Goal: Communication & Community: Answer question/provide support

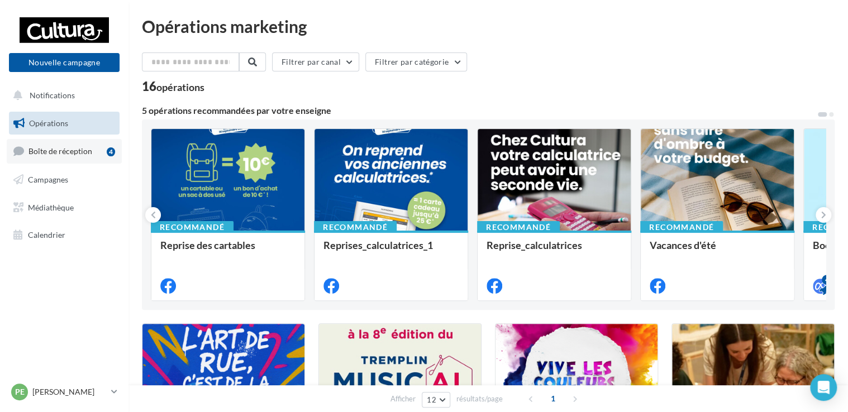
click at [92, 151] on link "Boîte de réception 4" at bounding box center [64, 151] width 115 height 24
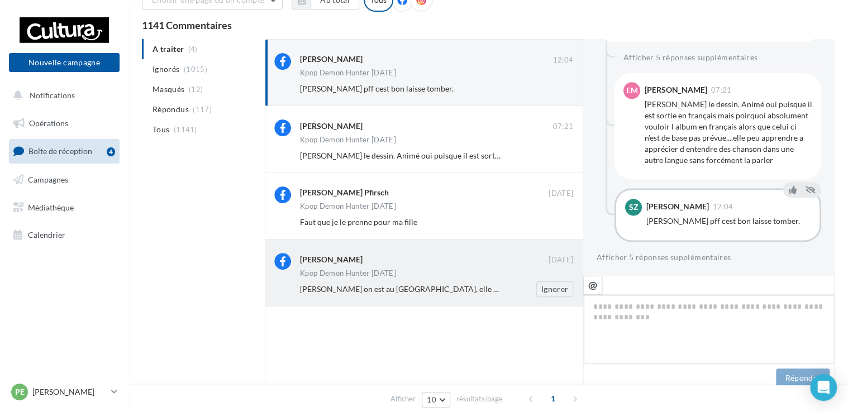
scroll to position [672, 0]
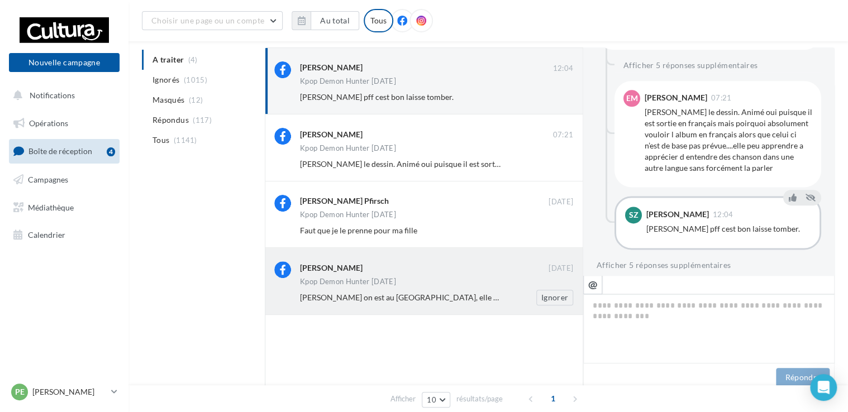
click at [494, 273] on div "[PERSON_NAME]" at bounding box center [424, 268] width 249 height 14
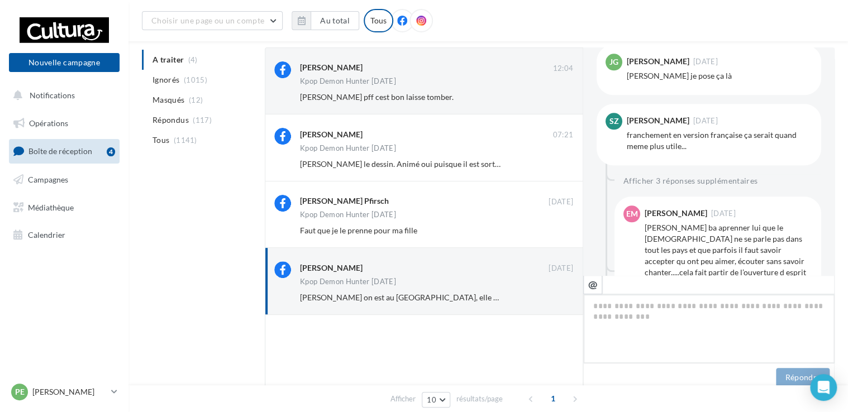
scroll to position [524, 0]
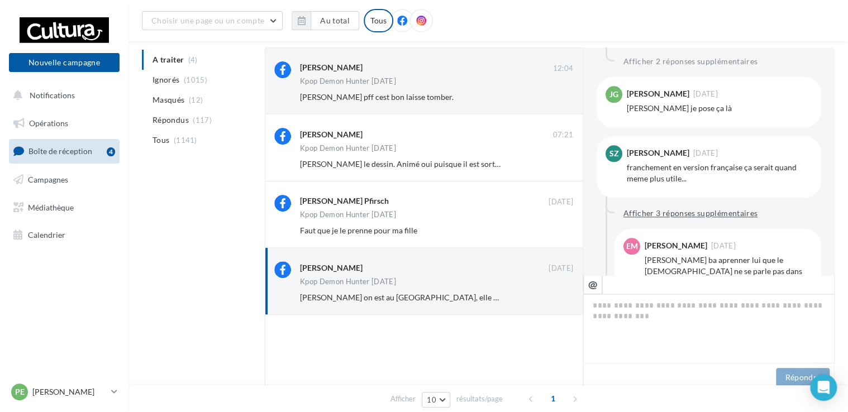
click at [726, 207] on button "Afficher 3 réponses supplémentaires" at bounding box center [690, 213] width 143 height 13
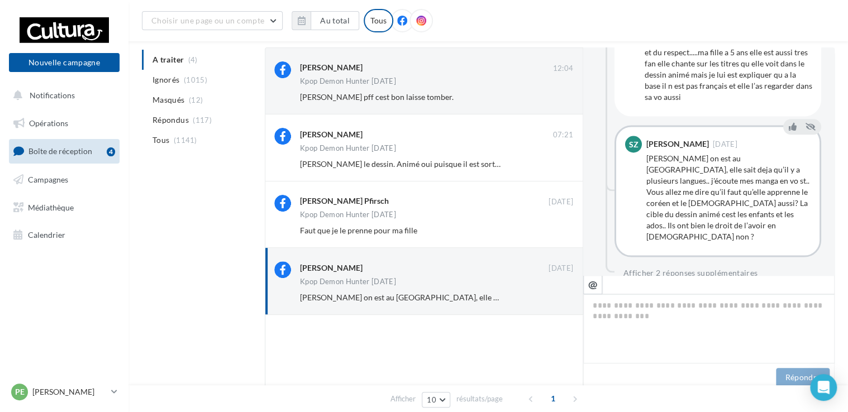
scroll to position [992, 0]
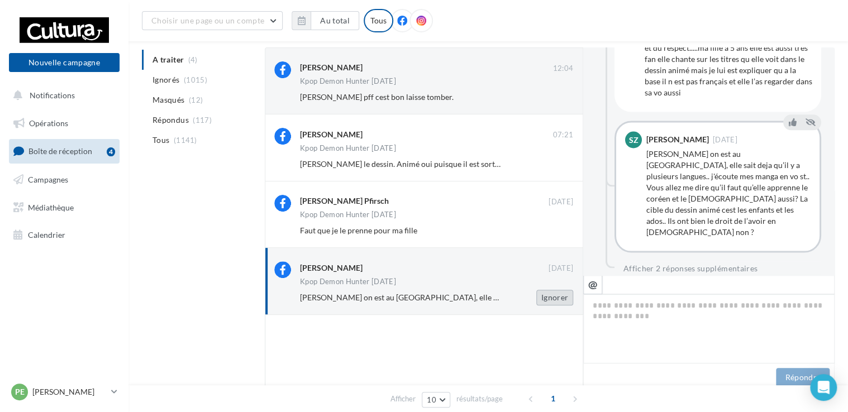
click at [551, 304] on button "Ignorer" at bounding box center [554, 298] width 37 height 16
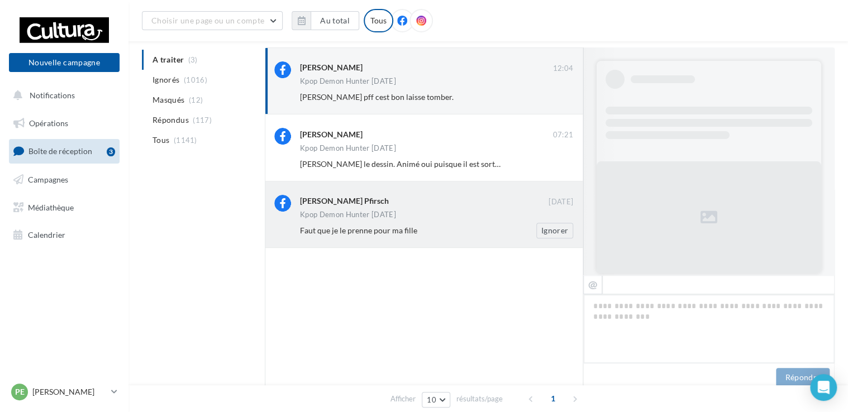
scroll to position [680, 0]
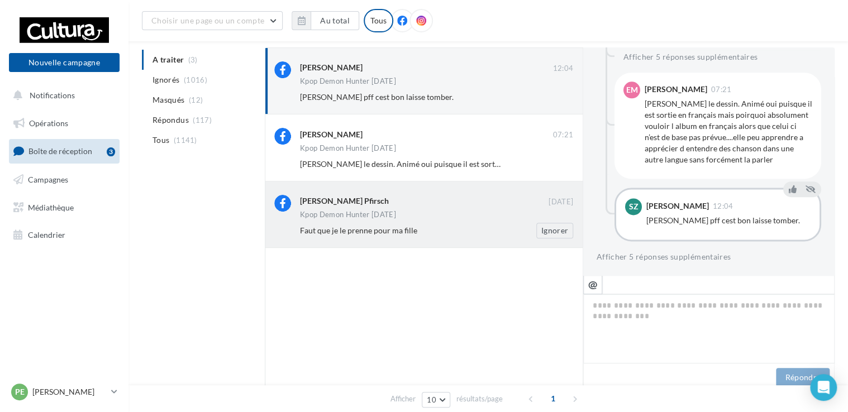
click at [446, 225] on div "Faut que je le prenne pour ma fille" at bounding box center [400, 230] width 201 height 11
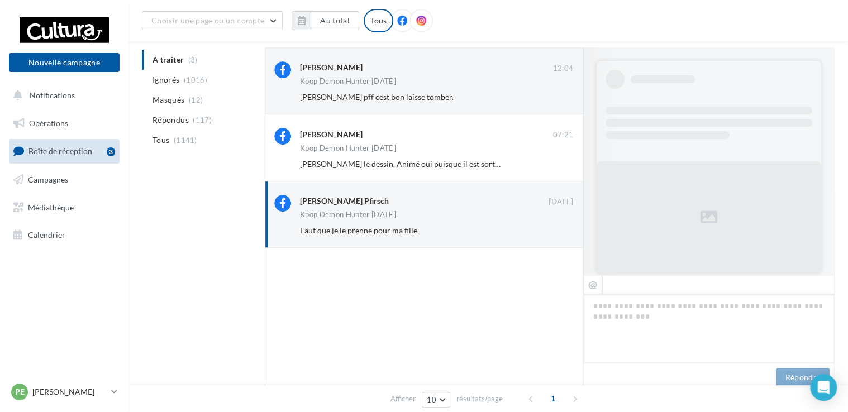
scroll to position [493, 0]
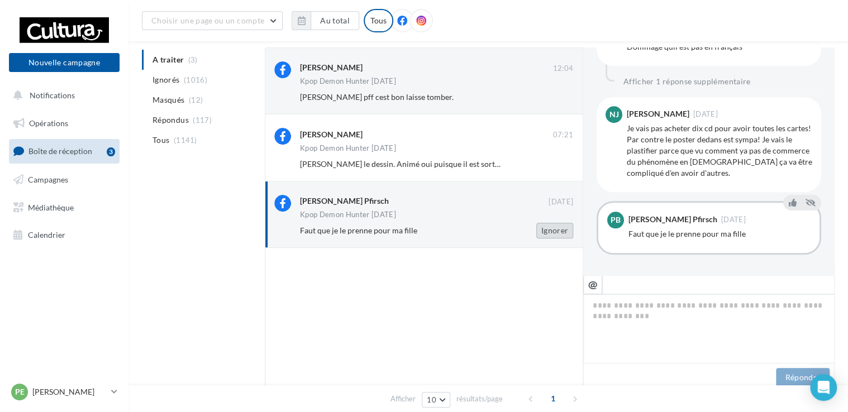
click at [554, 231] on button "Ignorer" at bounding box center [554, 231] width 37 height 16
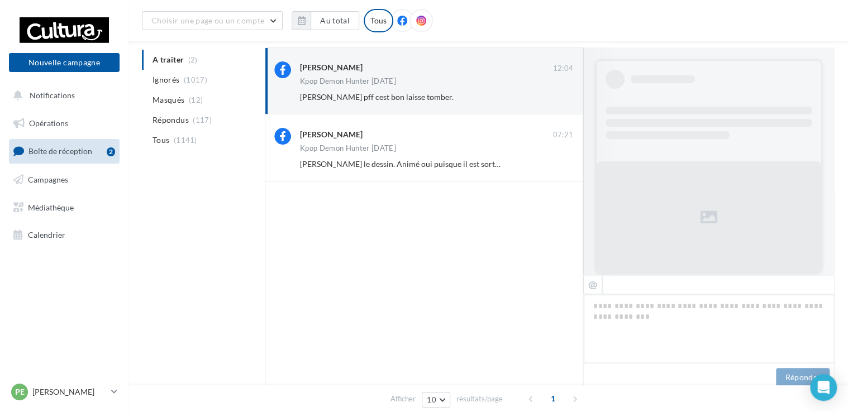
scroll to position [680, 0]
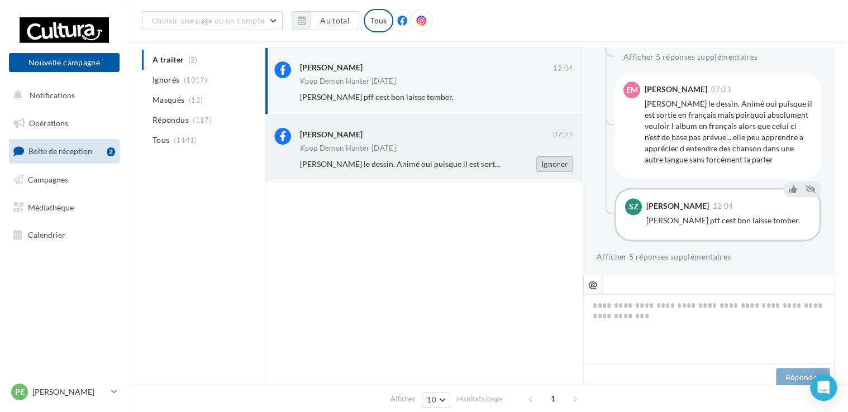
click at [563, 167] on button "Ignorer" at bounding box center [554, 164] width 37 height 16
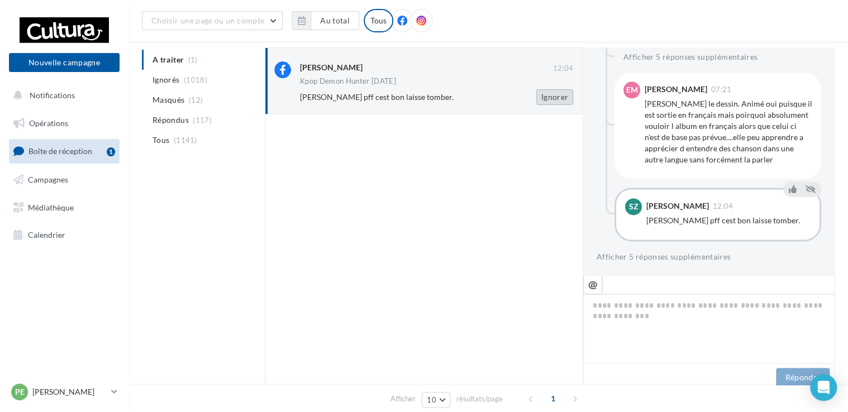
click at [551, 101] on button "Ignorer" at bounding box center [554, 97] width 37 height 16
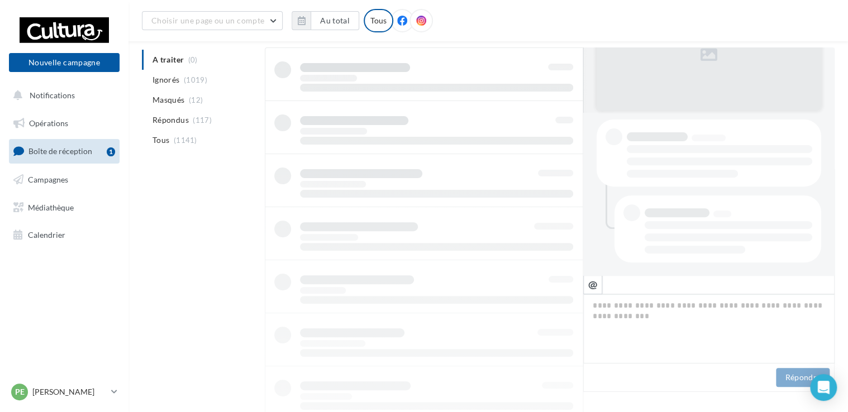
scroll to position [18, 0]
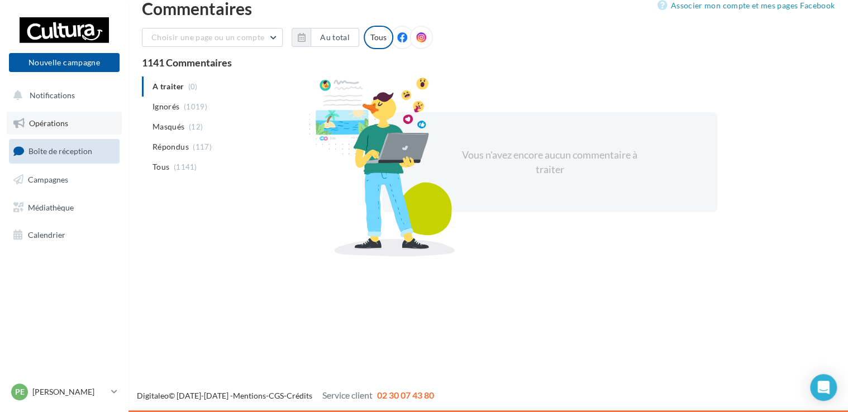
click at [76, 130] on link "Opérations" at bounding box center [64, 123] width 115 height 23
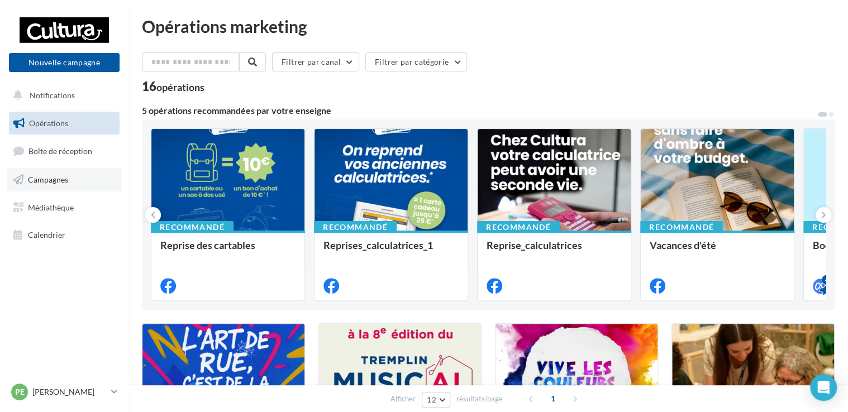
click at [47, 183] on span "Campagnes" at bounding box center [48, 179] width 40 height 9
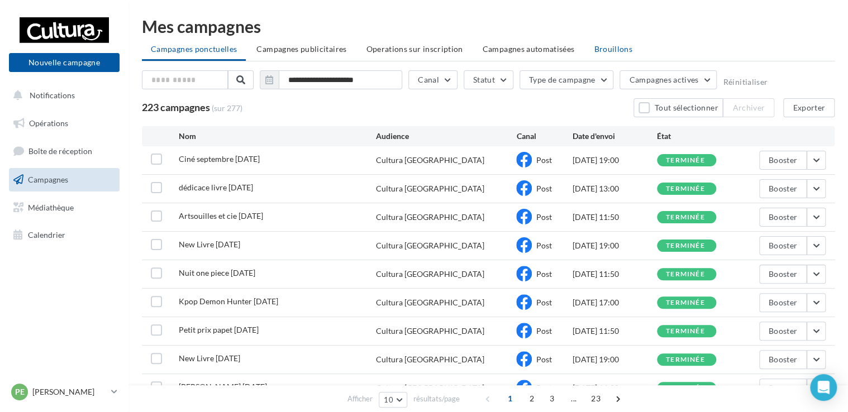
click at [612, 54] on li "Brouillons" at bounding box center [613, 49] width 56 height 20
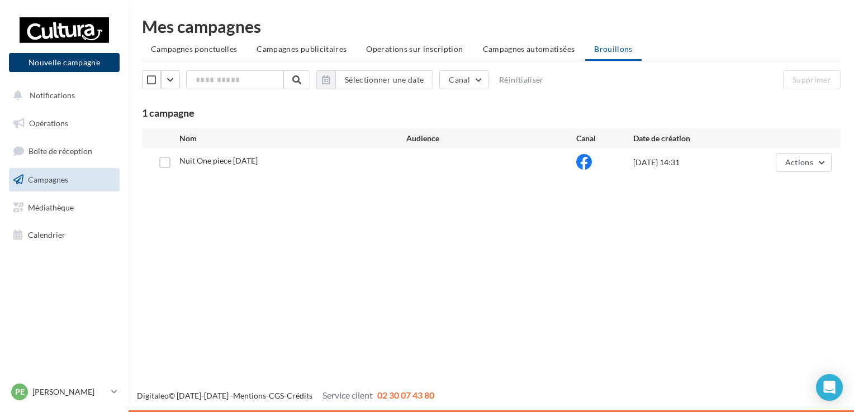
click at [84, 64] on button "Nouvelle campagne" at bounding box center [64, 62] width 111 height 19
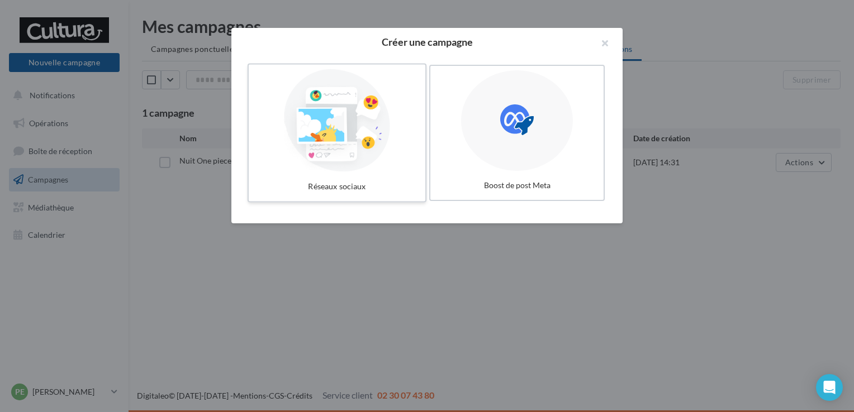
click at [323, 119] on div at bounding box center [337, 120] width 168 height 103
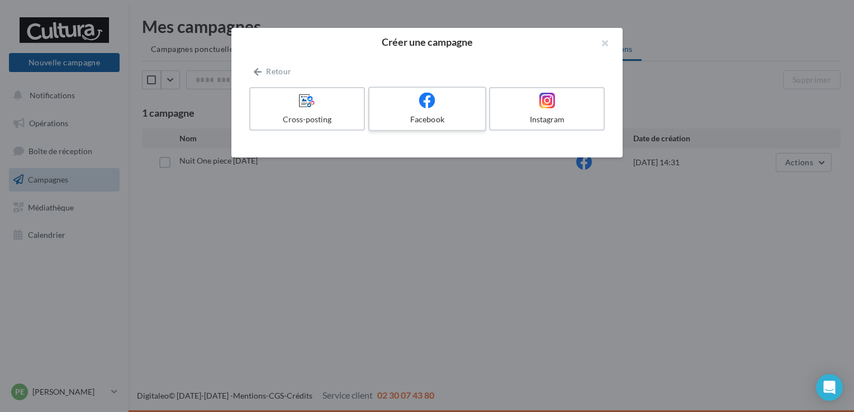
click at [440, 121] on div "Facebook" at bounding box center [427, 119] width 106 height 11
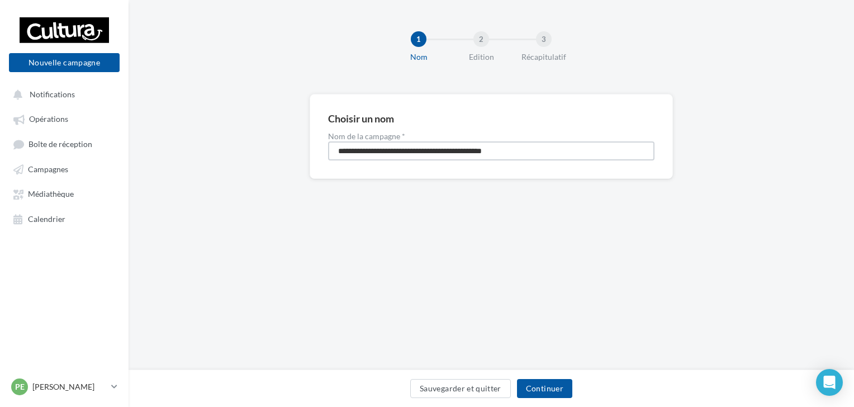
drag, startPoint x: 560, startPoint y: 146, endPoint x: 331, endPoint y: 172, distance: 230.5
click at [331, 172] on div "**********" at bounding box center [491, 136] width 363 height 85
type input "**********"
click at [551, 393] on button "Continuer" at bounding box center [544, 388] width 55 height 19
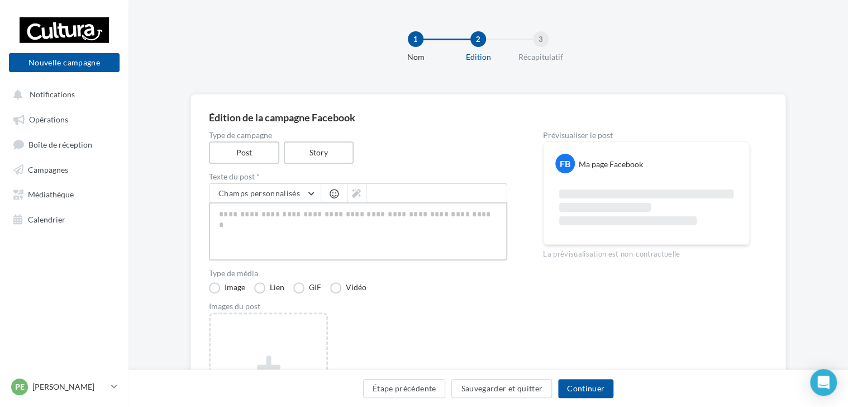
click at [398, 235] on textarea at bounding box center [358, 231] width 298 height 58
click at [69, 174] on link "Campagnes" at bounding box center [64, 169] width 115 height 20
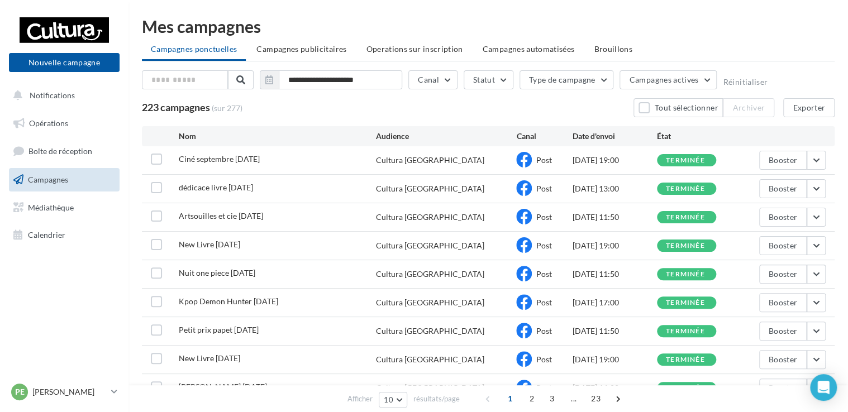
click at [818, 256] on div "New Livre [DATE] Cultura [GEOGRAPHIC_DATA] Post [DATE] 19:00 terminée Booster" at bounding box center [488, 246] width 693 height 28
click at [818, 254] on div "New Livre [DATE] Cultura [GEOGRAPHIC_DATA] Post [DATE] 19:00 terminée Booster" at bounding box center [488, 246] width 693 height 28
click at [818, 254] on button "button" at bounding box center [816, 245] width 19 height 19
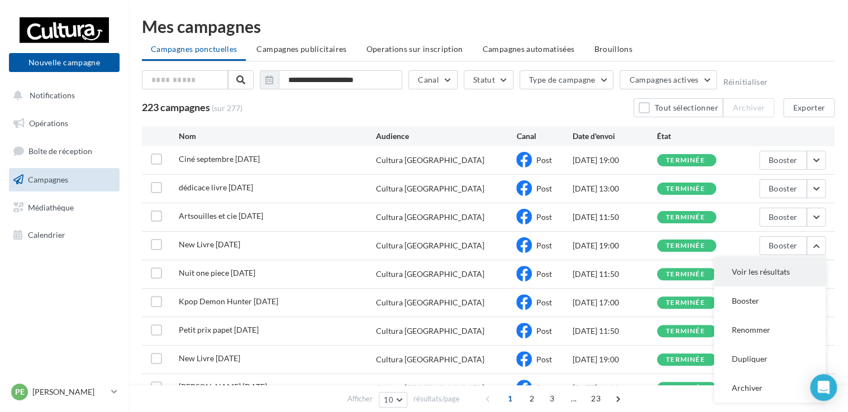
click at [764, 271] on button "Voir les résultats" at bounding box center [770, 272] width 112 height 29
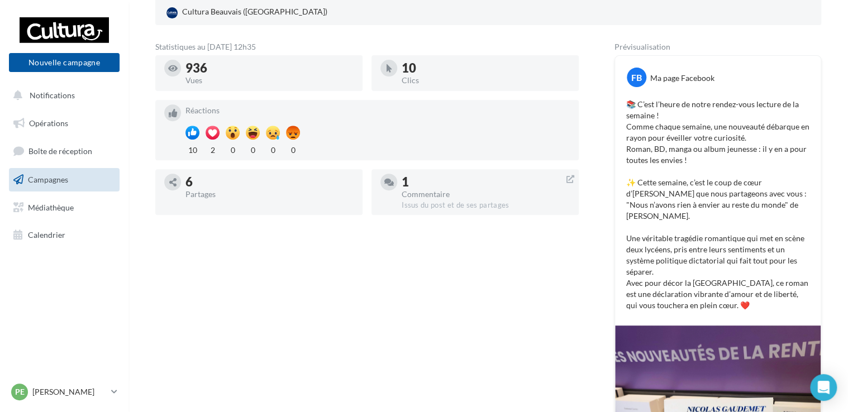
scroll to position [168, 0]
click at [720, 192] on p "📚 C’est l’heure de notre rendez-vous lecture de la semaine ! Comme chaque semai…" at bounding box center [717, 204] width 183 height 212
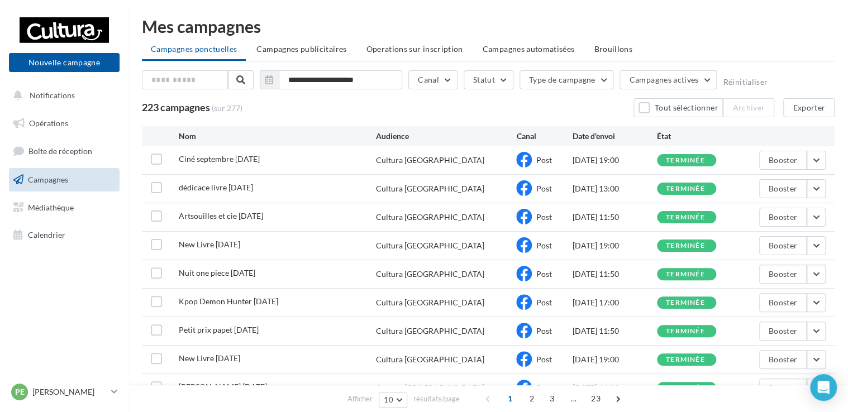
scroll to position [96, 0]
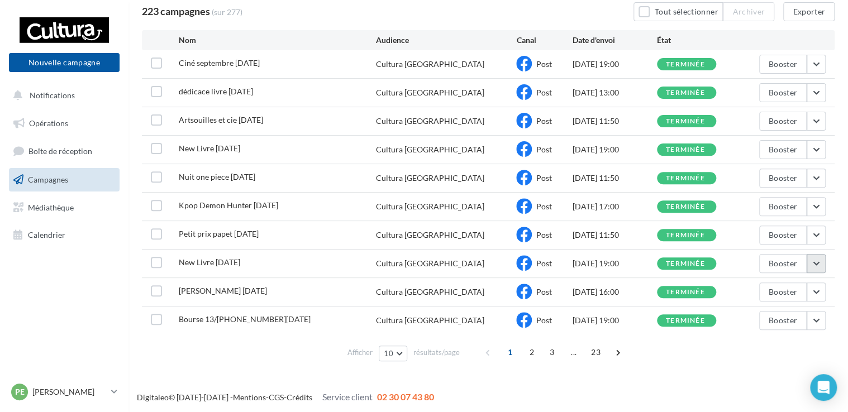
click at [816, 260] on button "button" at bounding box center [816, 263] width 19 height 19
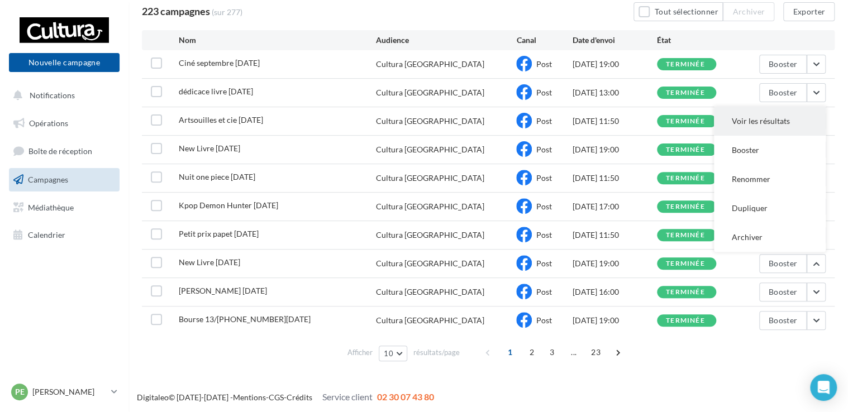
click at [752, 127] on button "Voir les résultats" at bounding box center [770, 121] width 112 height 29
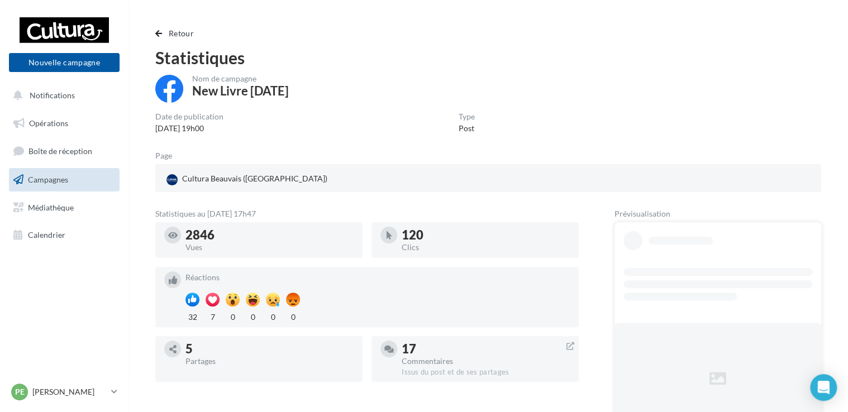
scroll to position [88, 0]
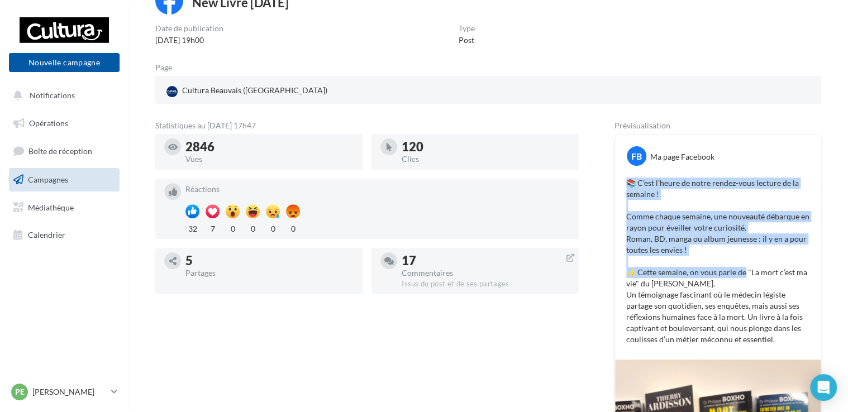
drag, startPoint x: 745, startPoint y: 273, endPoint x: 624, endPoint y: 179, distance: 153.8
click at [624, 179] on div "📚 C’est l’heure de notre rendez-vous lecture de la semaine ! Comme chaque semai…" at bounding box center [718, 261] width 200 height 173
drag, startPoint x: 624, startPoint y: 179, endPoint x: 632, endPoint y: 184, distance: 9.8
copy p "📚 C’est l’heure de notre rendez-vous lecture de la semaine ! Comme chaque semai…"
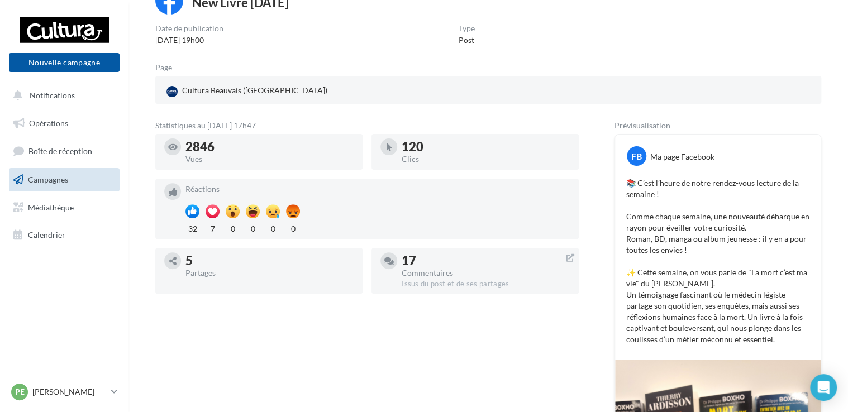
click at [483, 107] on div "Nom de campagne New Livre [DATE] Date de publication [DATE] 19h00 Type Post Pag…" at bounding box center [488, 318] width 666 height 663
